Goal: Task Accomplishment & Management: Manage account settings

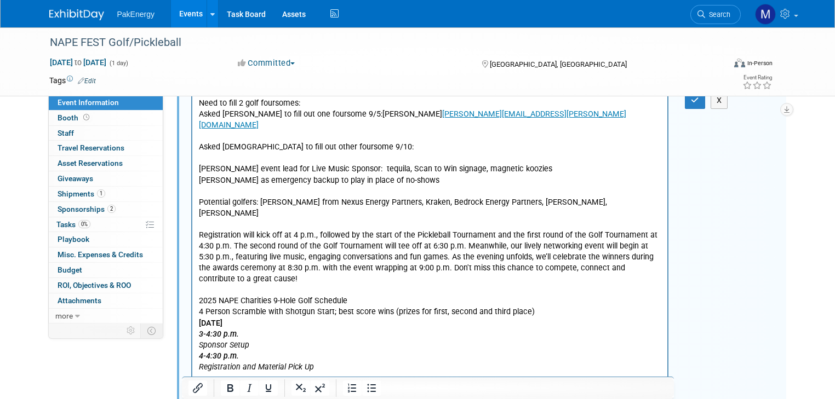
scroll to position [273, 0]
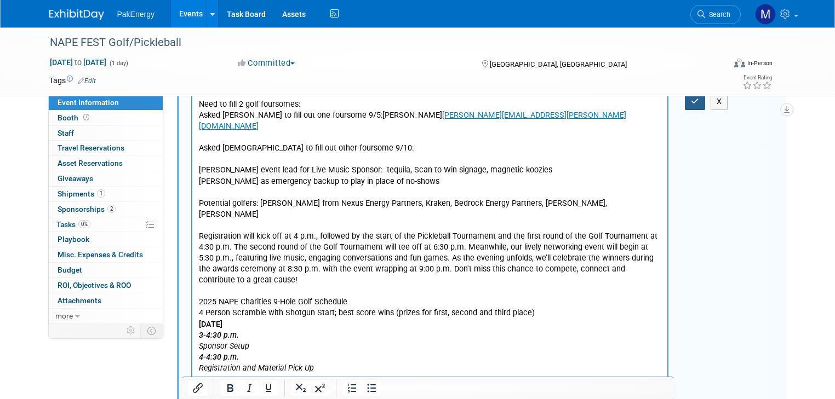
click at [697, 103] on button "button" at bounding box center [695, 102] width 20 height 16
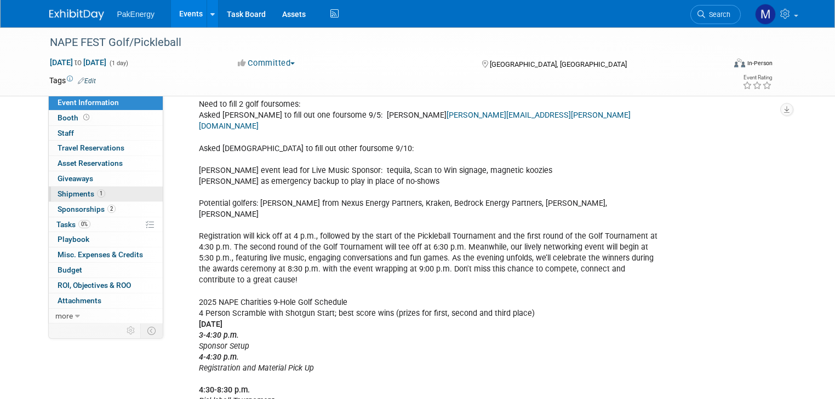
click at [66, 188] on link "1 Shipments 1" at bounding box center [106, 194] width 114 height 15
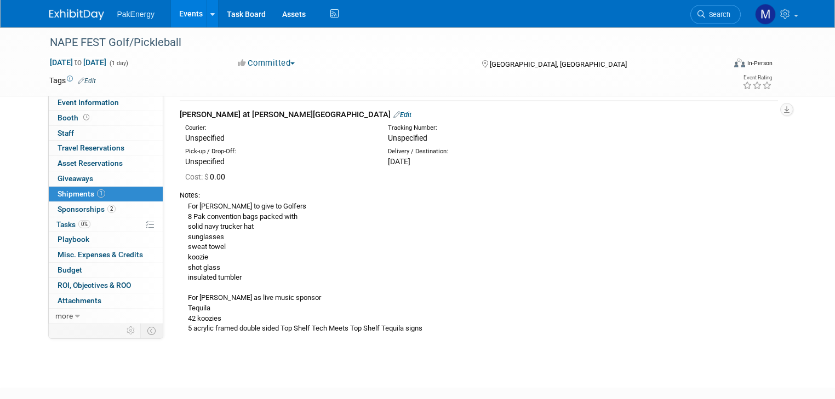
scroll to position [34, 0]
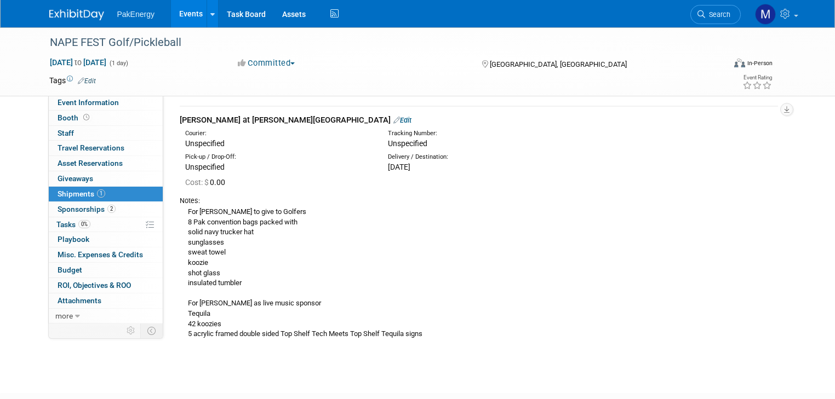
click at [418, 333] on div "For [PERSON_NAME] to give to Golfers 8 Pak convention bags packed with solid na…" at bounding box center [479, 273] width 598 height 134
click at [414, 332] on div "For [PERSON_NAME] to give to Golfers 8 Pak convention bags packed with solid na…" at bounding box center [479, 273] width 598 height 134
click at [418, 332] on div "For [PERSON_NAME] to give to Golfers 8 Pak convention bags packed with solid na…" at bounding box center [479, 273] width 598 height 134
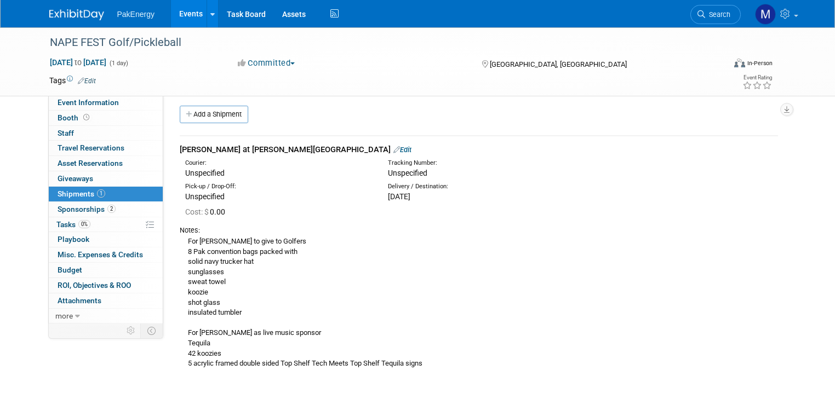
scroll to position [1, 0]
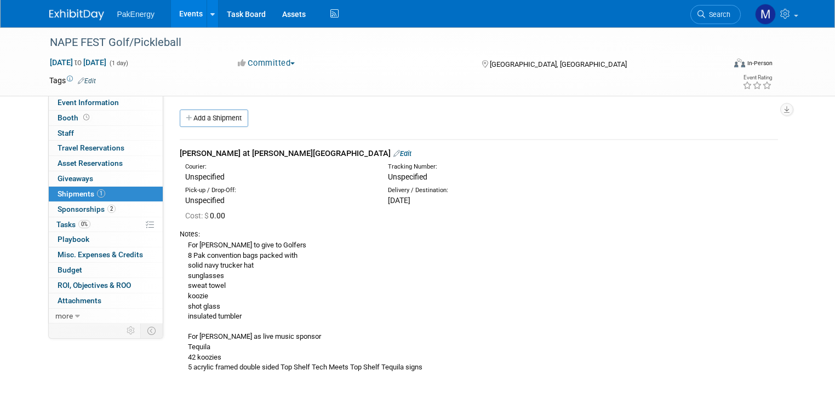
click at [393, 151] on link "Edit" at bounding box center [402, 153] width 18 height 8
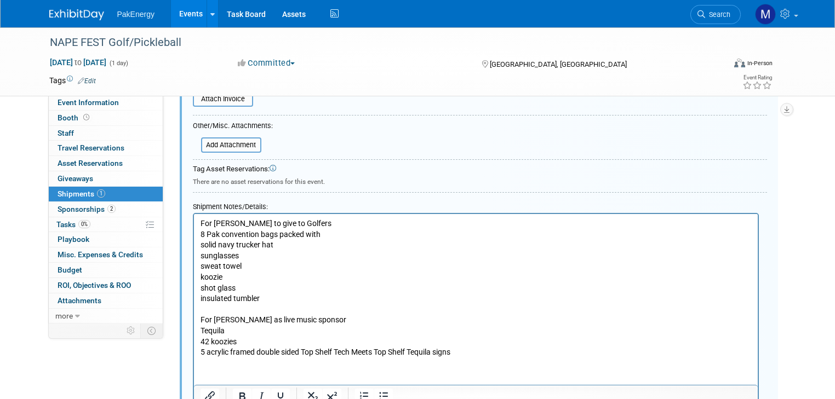
scroll to position [327, 0]
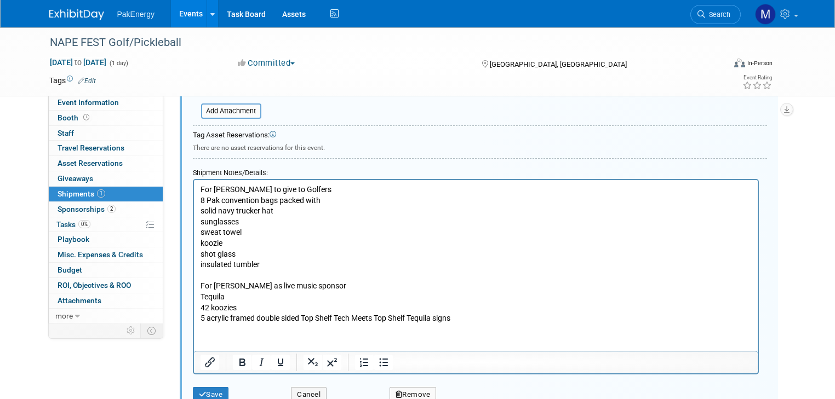
click at [467, 318] on p "For [PERSON_NAME] to give to Golfers 8 Pak convention bags packed with solid na…" at bounding box center [475, 254] width 551 height 140
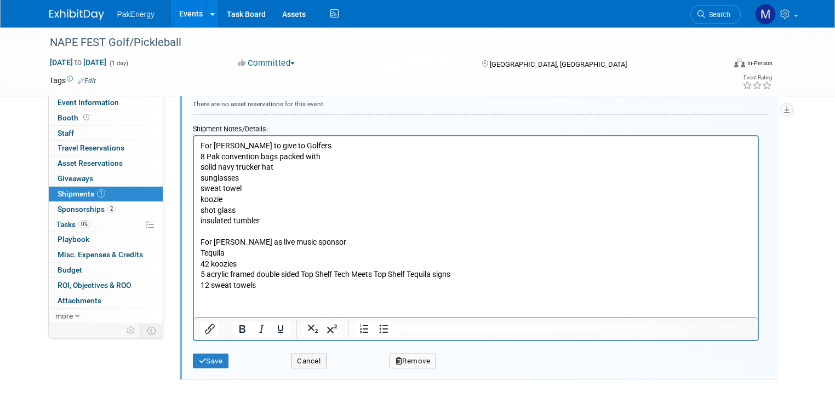
scroll to position [379, 0]
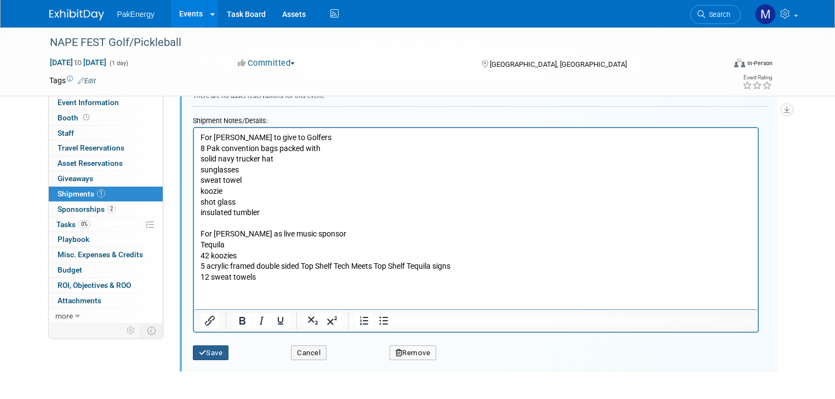
click at [214, 348] on button "Save" at bounding box center [211, 353] width 36 height 15
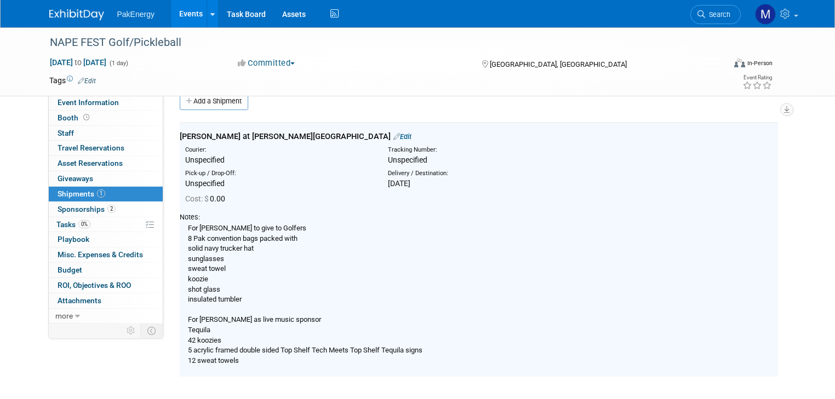
scroll to position [16, 0]
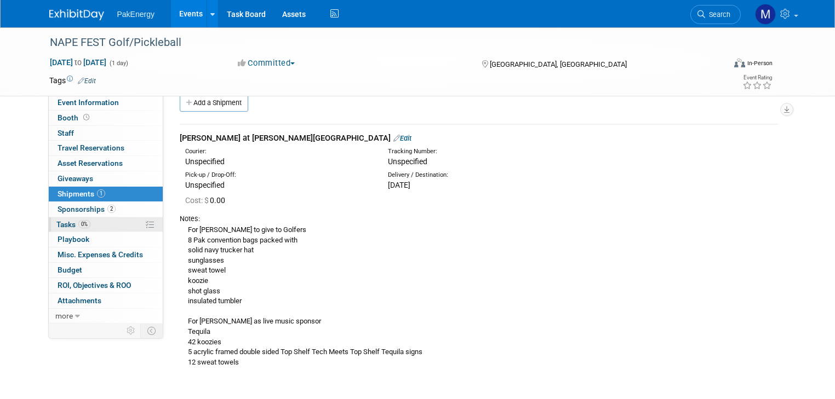
click at [56, 221] on span "Tasks 0%" at bounding box center [73, 224] width 34 height 9
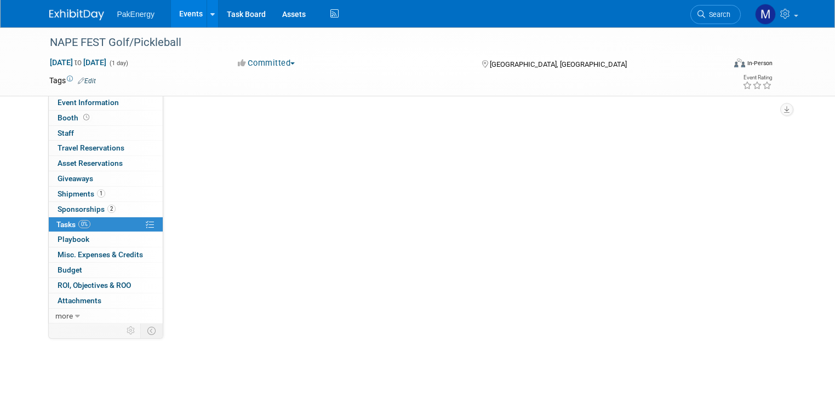
scroll to position [0, 0]
